Goal: Information Seeking & Learning: Find specific fact

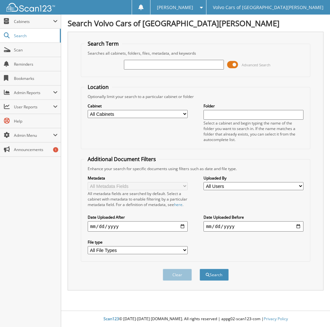
click at [159, 69] on div "Advanced Search" at bounding box center [195, 64] width 222 height 17
click at [156, 67] on input "text" at bounding box center [174, 65] width 100 height 10
type input "gankanian"
click at [199, 269] on button "Search" at bounding box center [213, 275] width 29 height 12
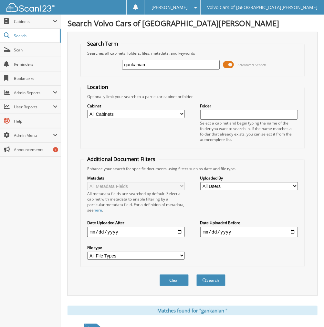
click at [178, 110] on select "All Cabinets ACCOUNTS PAYABLE CAR DEALS PARTS SERVICE RO Needs Filing" at bounding box center [136, 114] width 98 height 8
select select "28460"
click at [87, 110] on select "All Cabinets ACCOUNTS PAYABLE CAR DEALS PARTS SERVICE RO Needs Filing" at bounding box center [136, 114] width 98 height 8
click at [213, 274] on button "Search" at bounding box center [211, 280] width 29 height 12
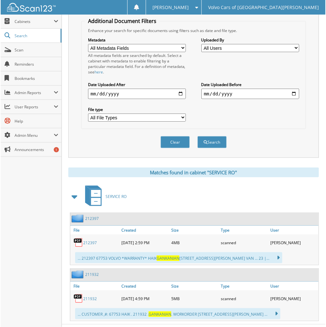
scroll to position [145, 0]
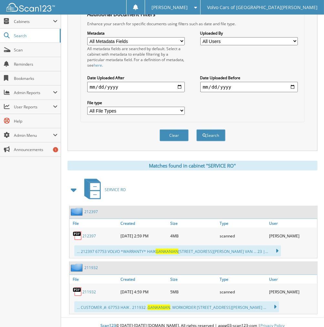
click at [86, 233] on link "2 1 2 3 9 7" at bounding box center [89, 235] width 14 height 5
click at [85, 289] on link "2 1 1 9 3 2" at bounding box center [89, 291] width 14 height 5
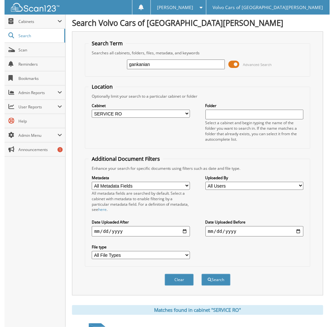
scroll to position [0, 0]
